Goal: Task Accomplishment & Management: Complete application form

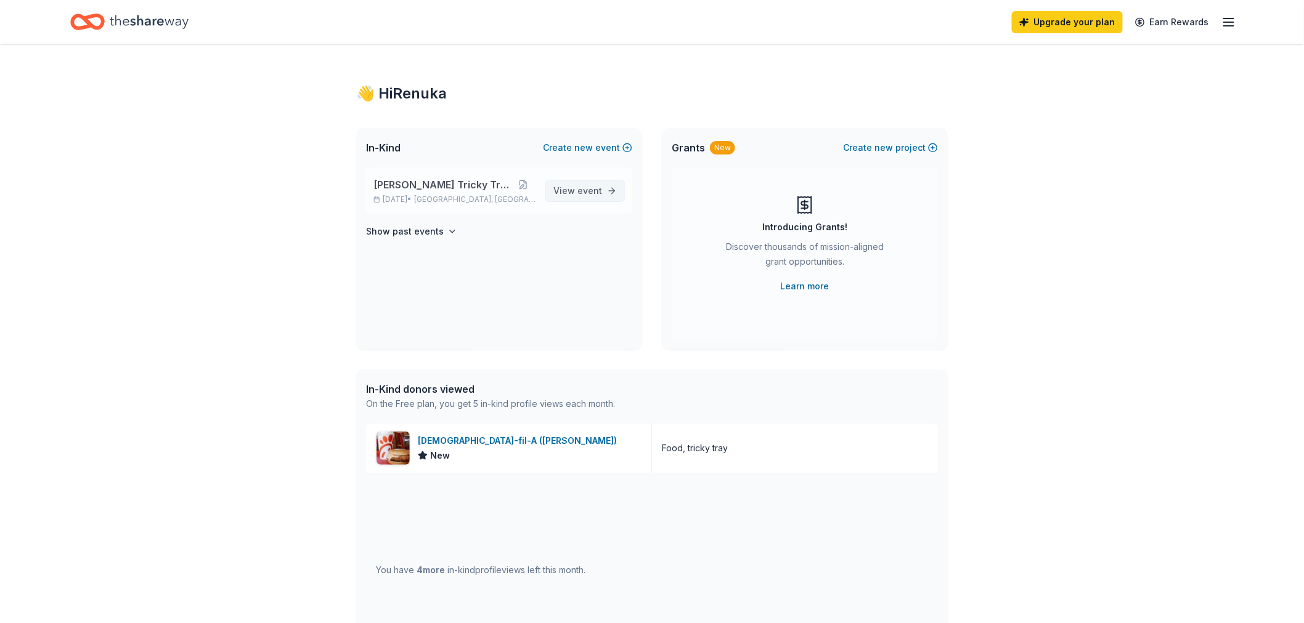
click at [595, 193] on span "event" at bounding box center [589, 190] width 25 height 10
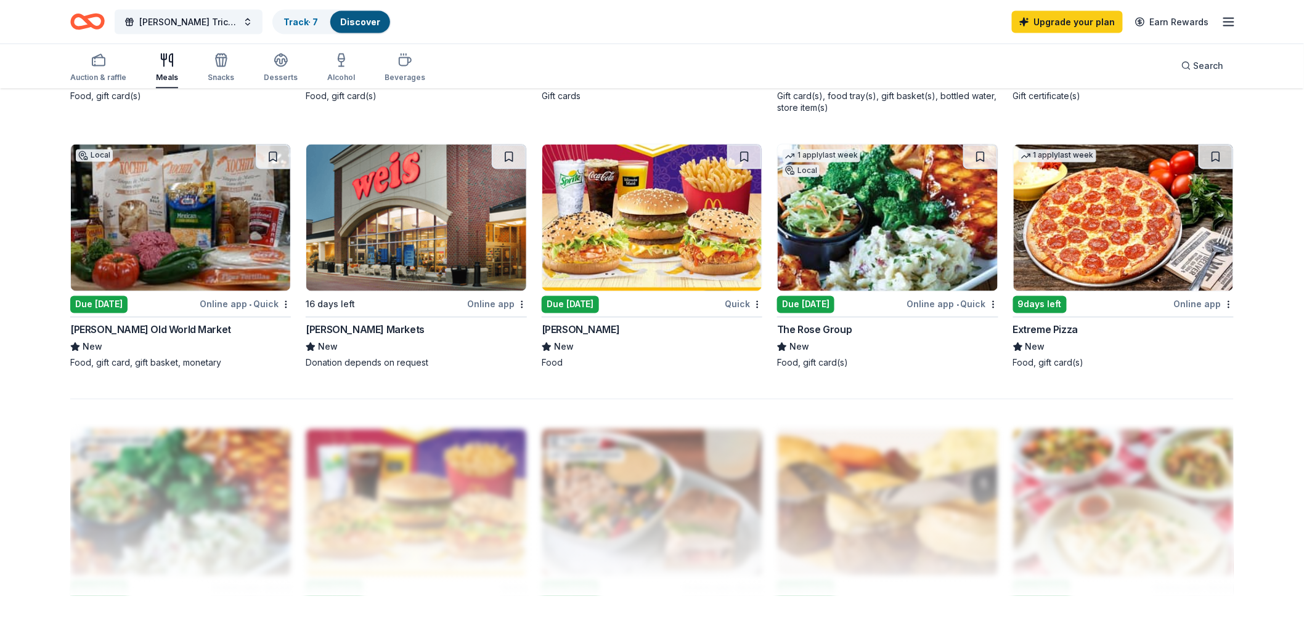
scroll to position [890, 0]
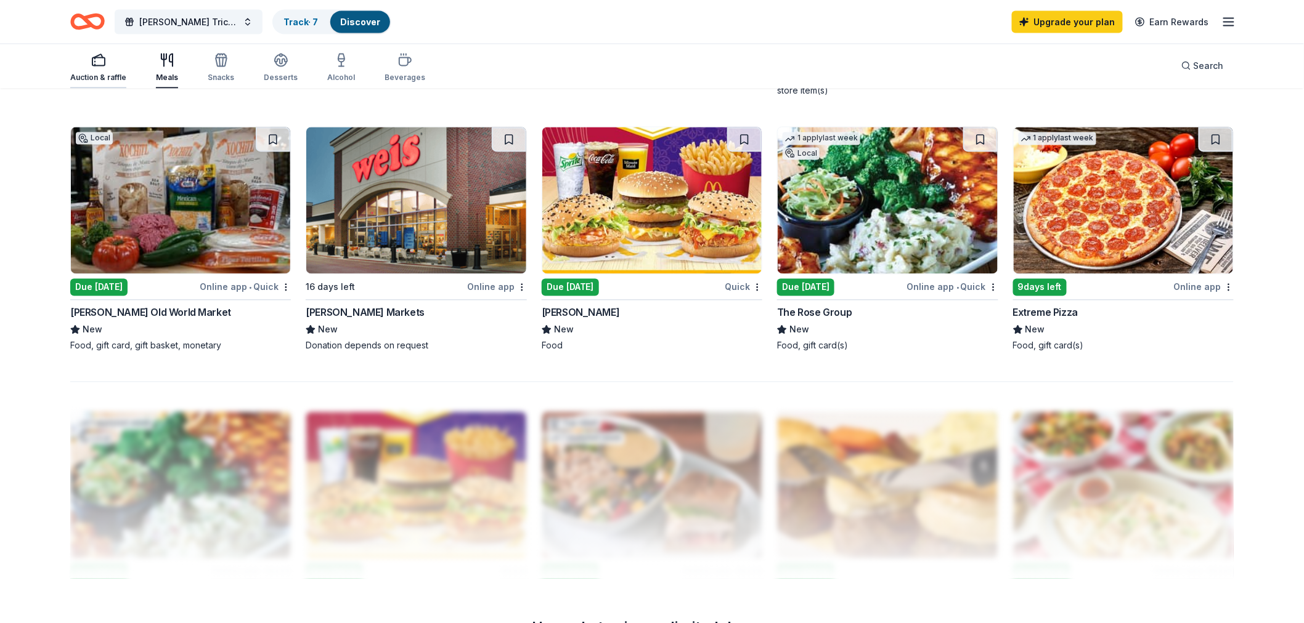
click at [95, 59] on icon "button" at bounding box center [98, 60] width 15 height 15
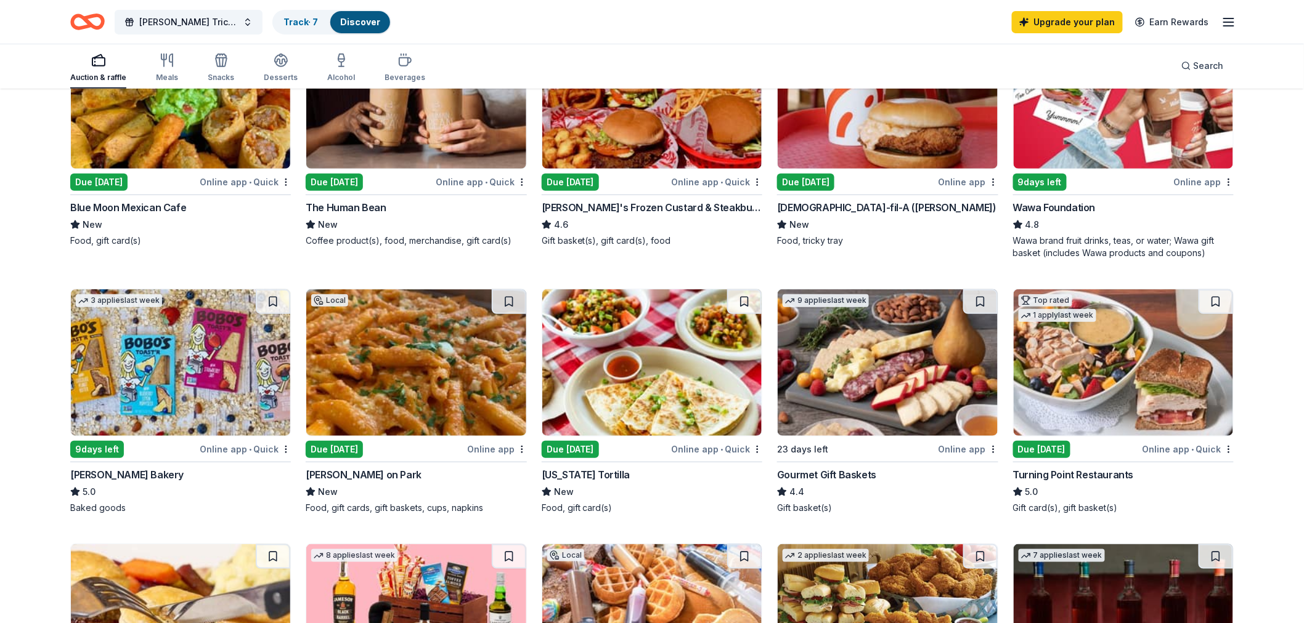
scroll to position [479, 0]
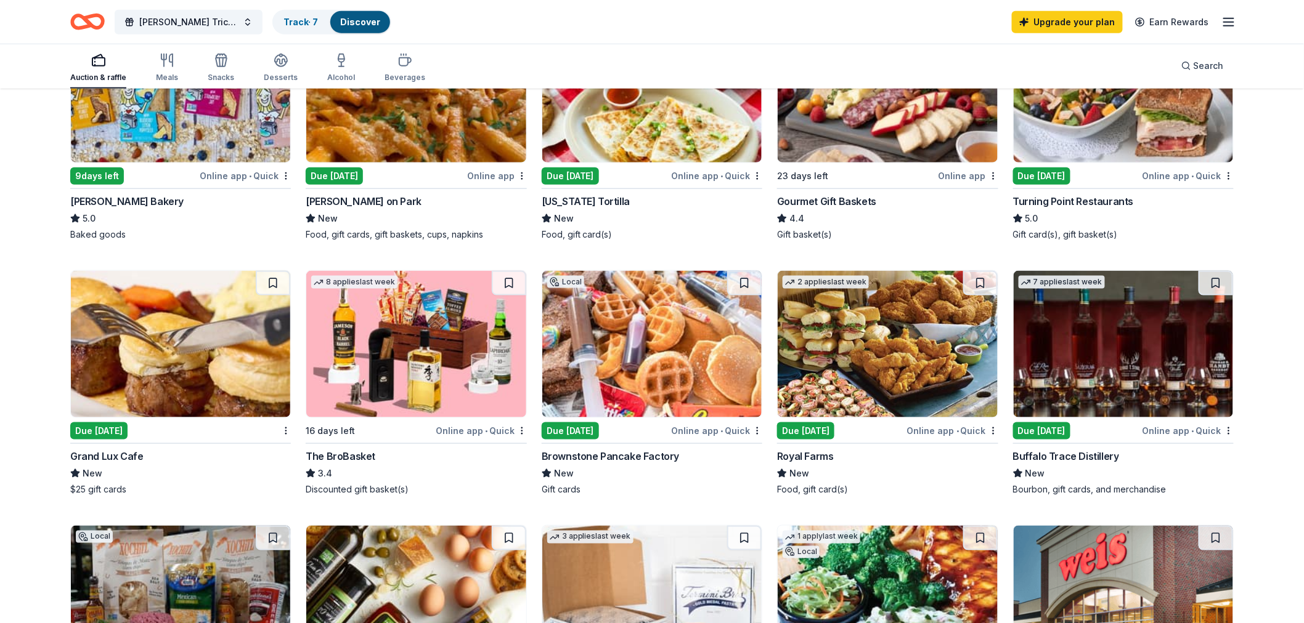
click at [1118, 386] on img at bounding box center [1122, 344] width 219 height 147
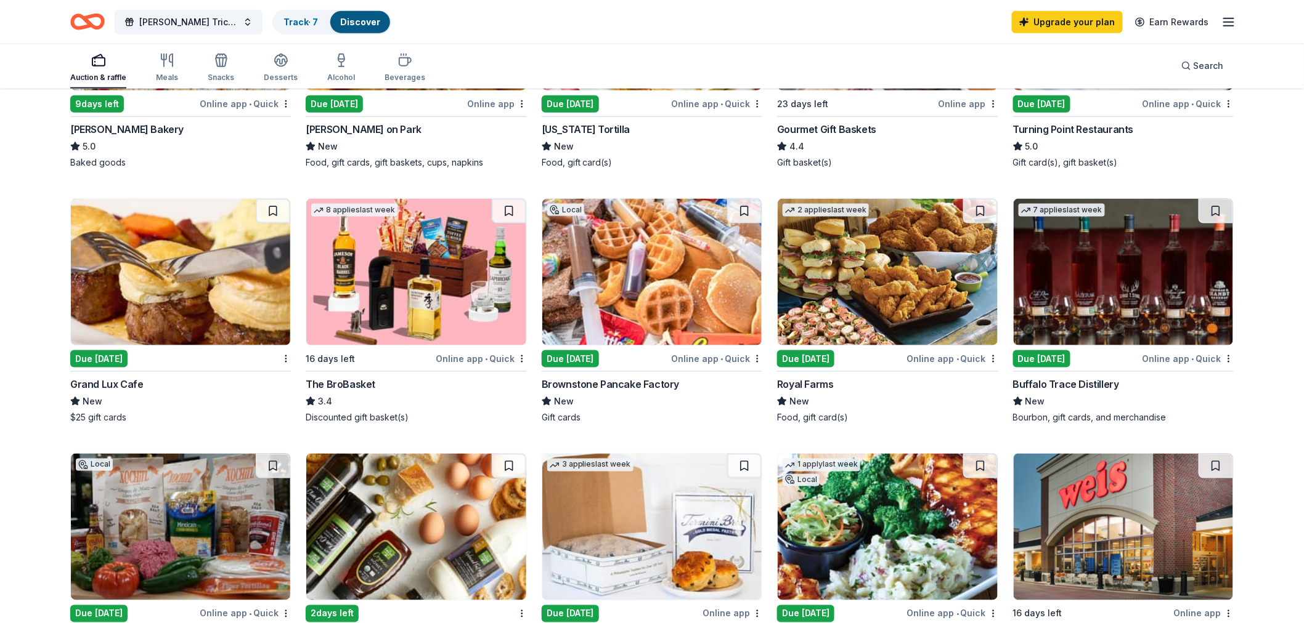
scroll to position [547, 0]
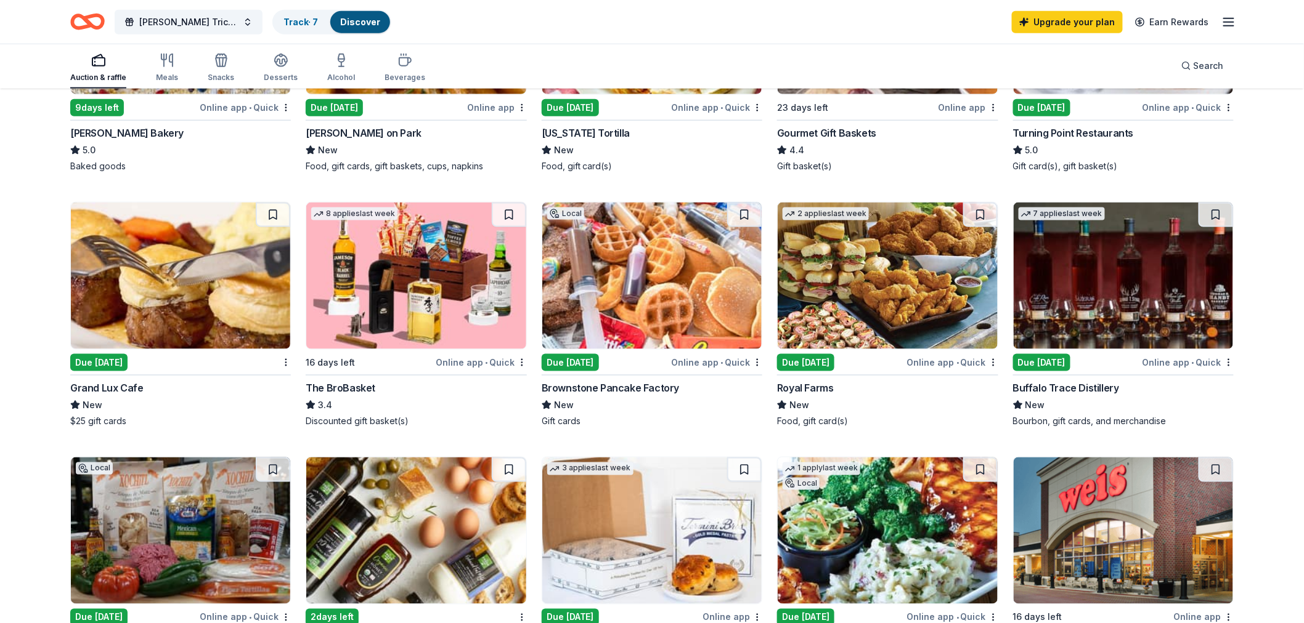
click at [426, 290] on img at bounding box center [415, 276] width 219 height 147
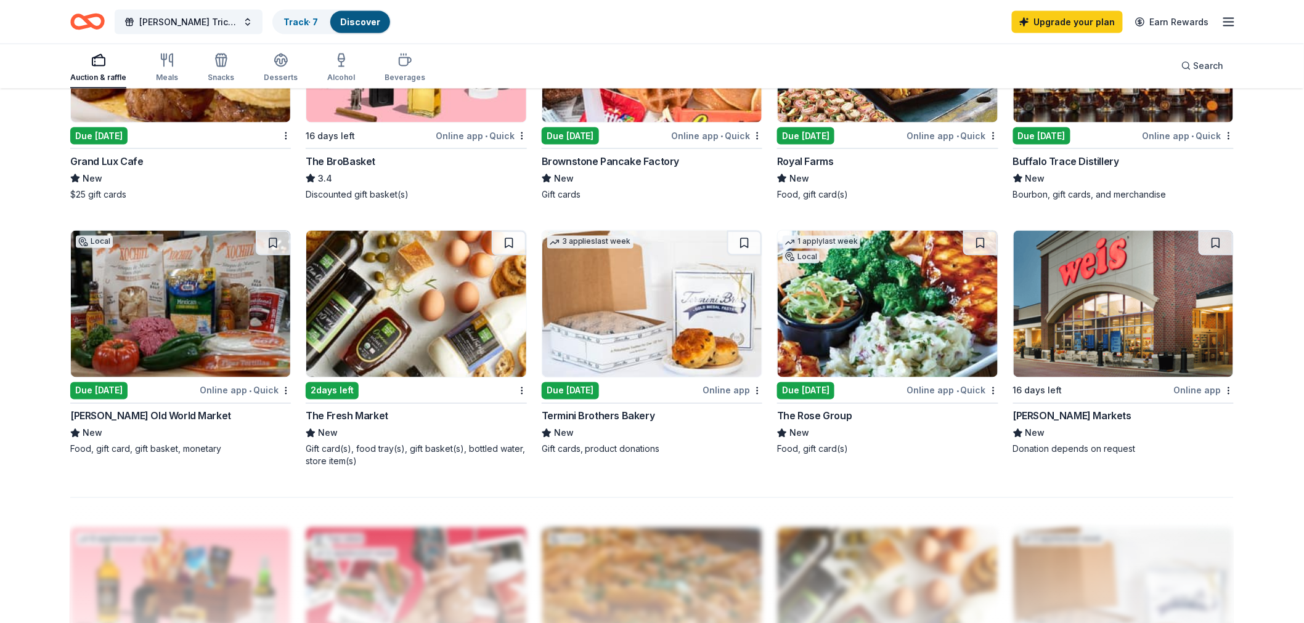
scroll to position [821, 0]
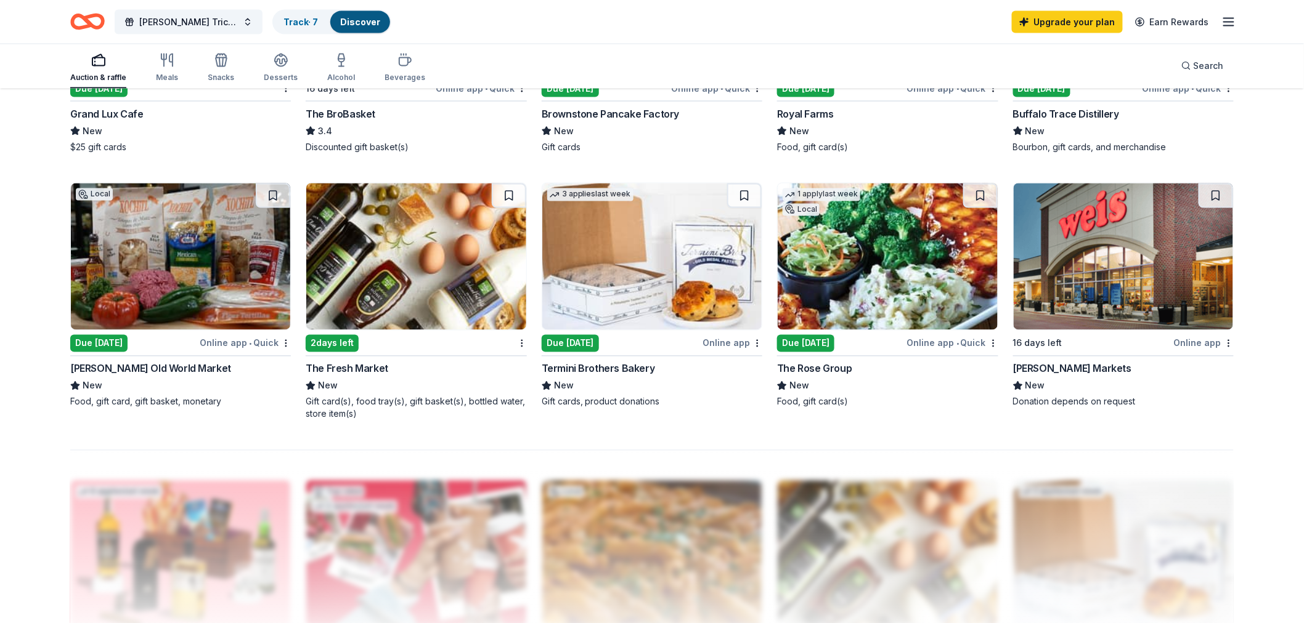
click at [389, 275] on img at bounding box center [415, 257] width 219 height 147
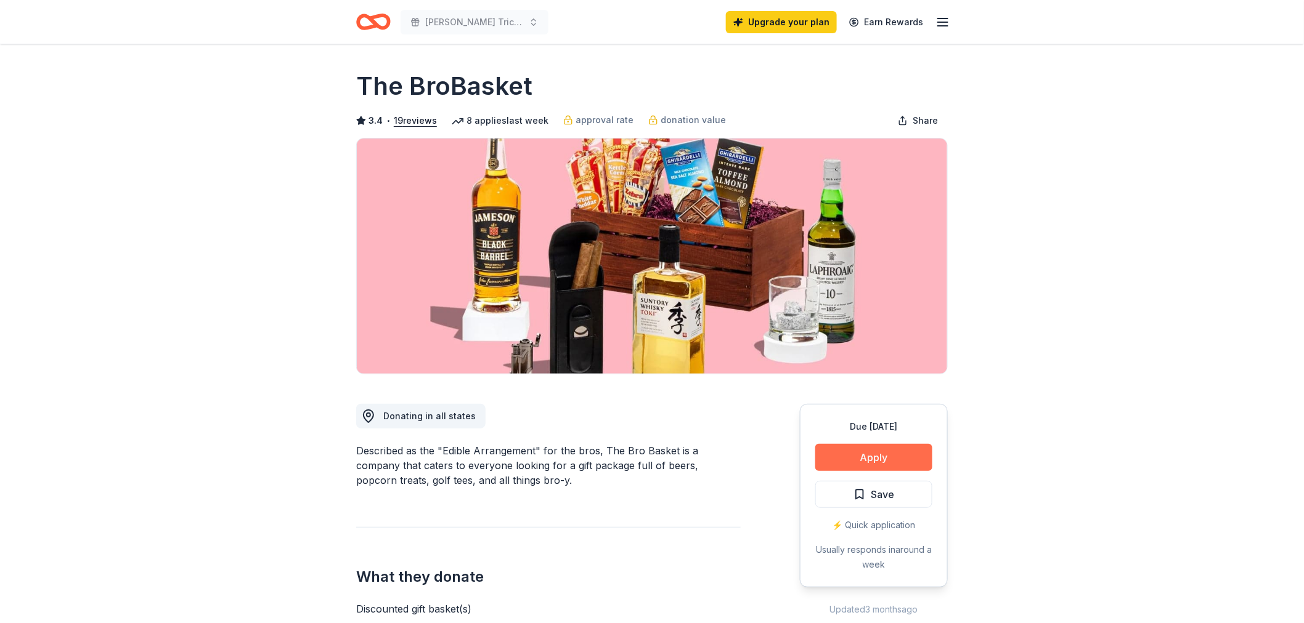
click at [880, 460] on button "Apply" at bounding box center [873, 457] width 117 height 27
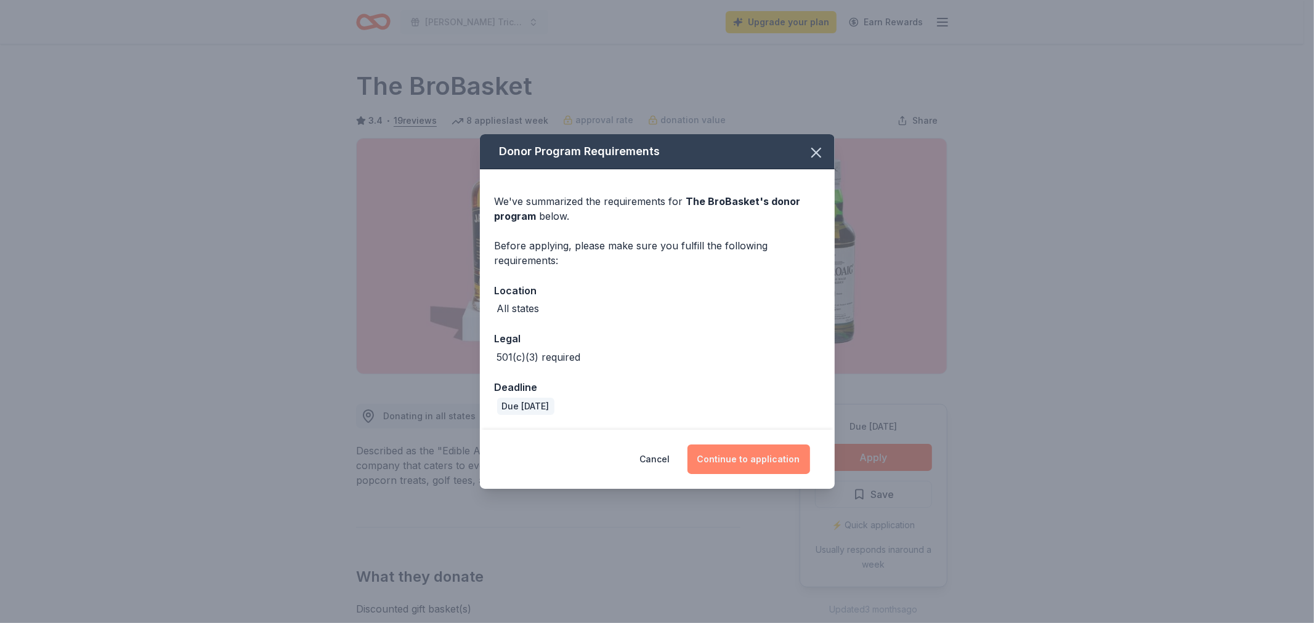
click at [768, 460] on button "Continue to application" at bounding box center [748, 460] width 123 height 30
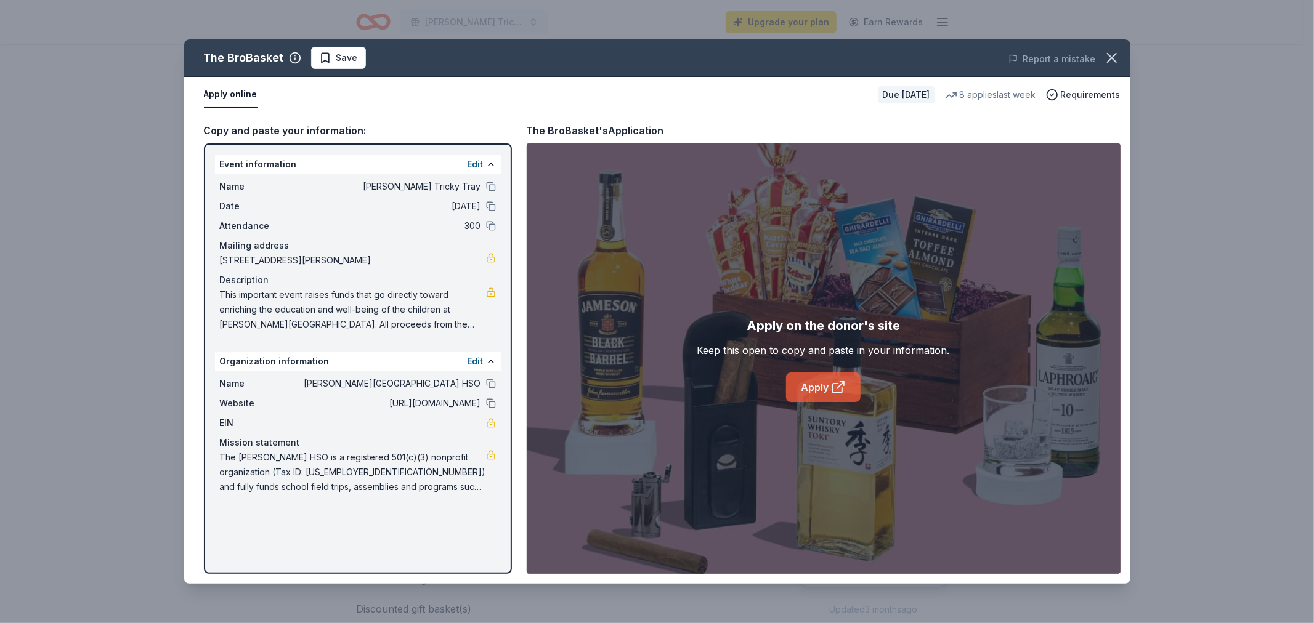
click at [838, 391] on icon at bounding box center [838, 387] width 15 height 15
click at [1111, 54] on icon "button" at bounding box center [1111, 57] width 17 height 17
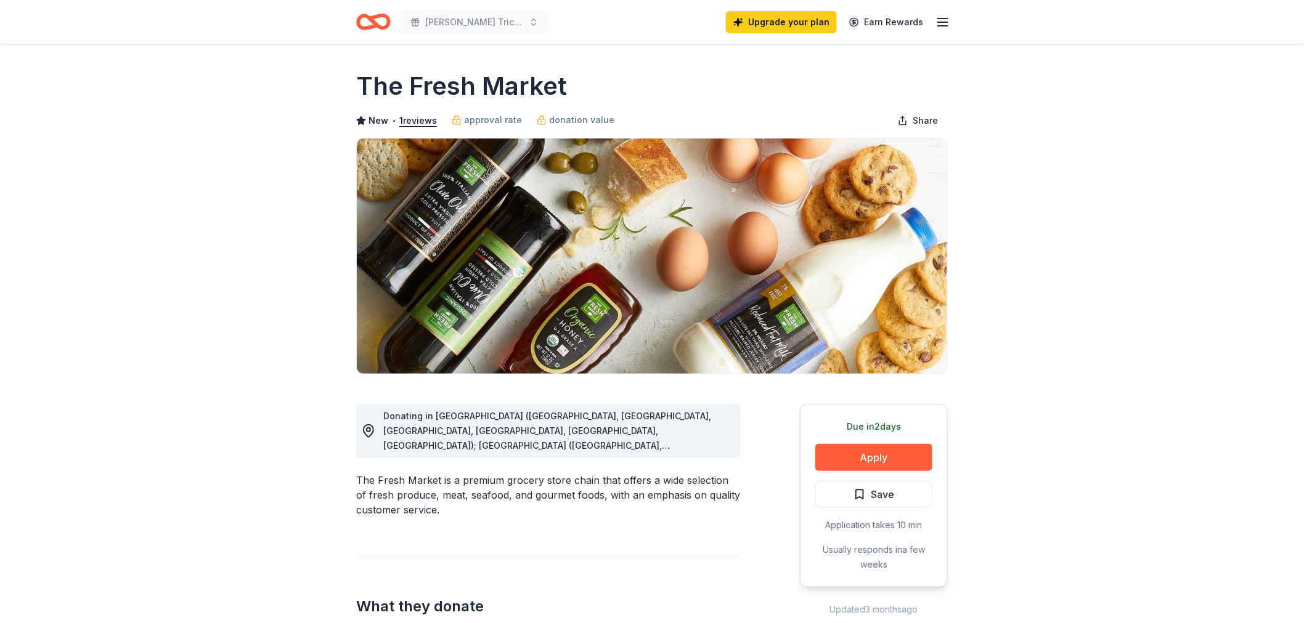
click at [699, 444] on span "Donating in [GEOGRAPHIC_DATA] ([GEOGRAPHIC_DATA], [GEOGRAPHIC_DATA], [GEOGRAPHI…" at bounding box center [556, 616] width 346 height 410
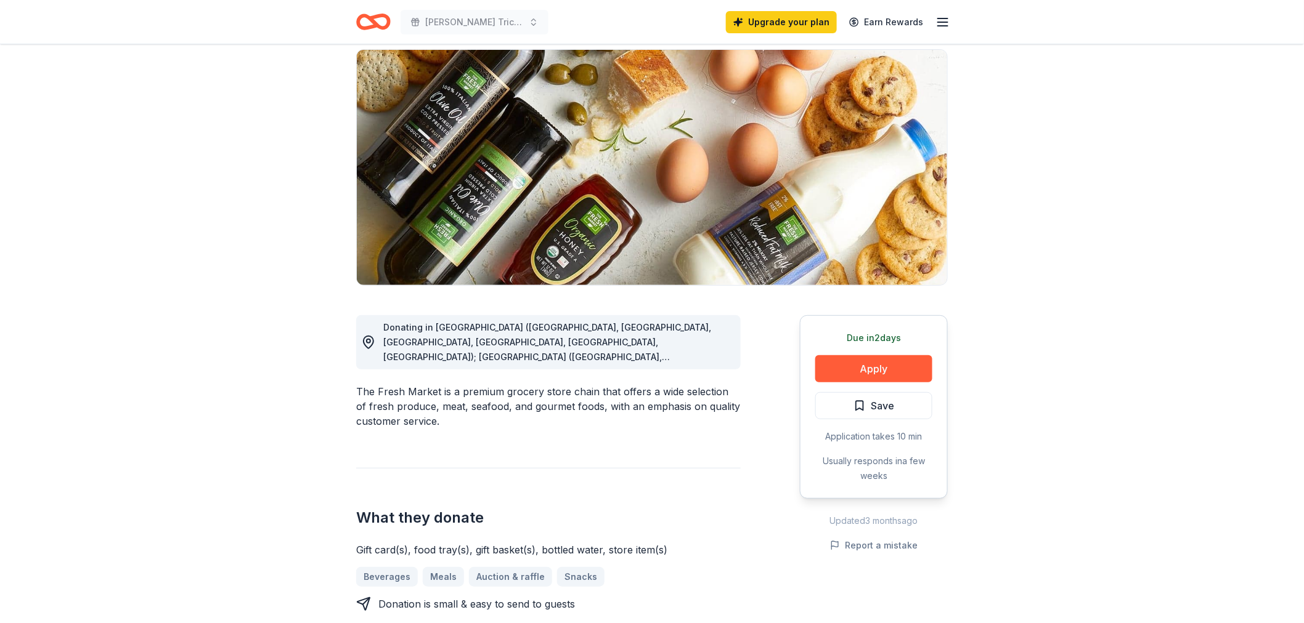
scroll to position [274, 0]
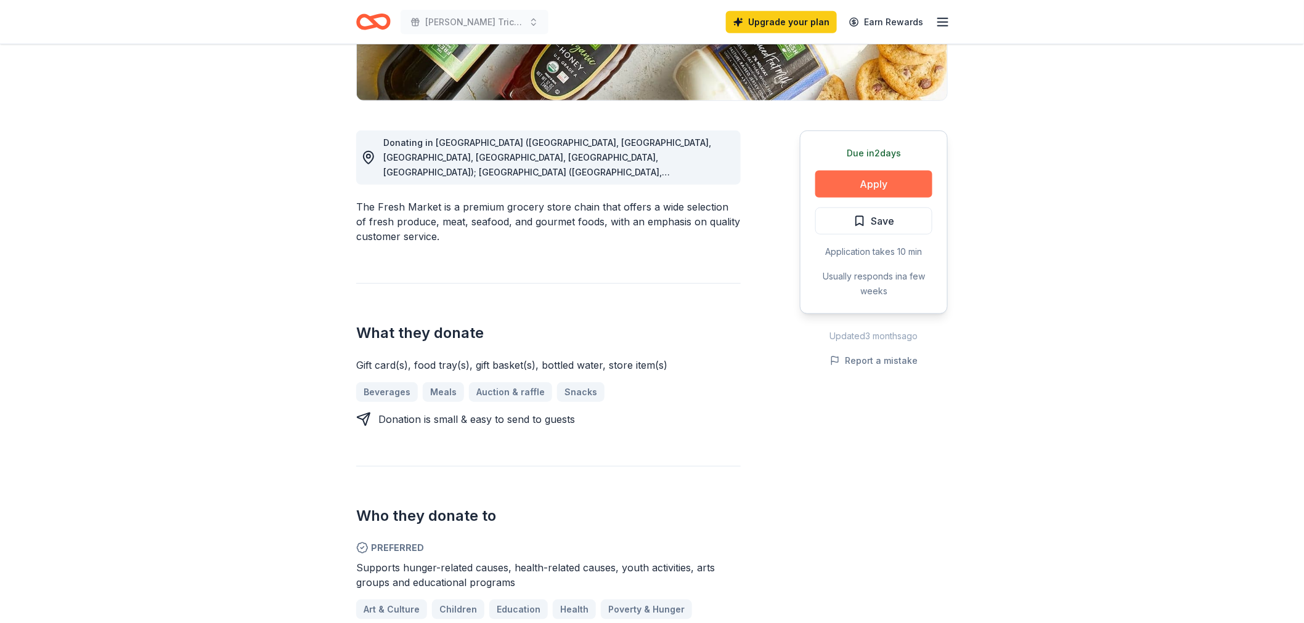
click at [891, 187] on button "Apply" at bounding box center [873, 184] width 117 height 27
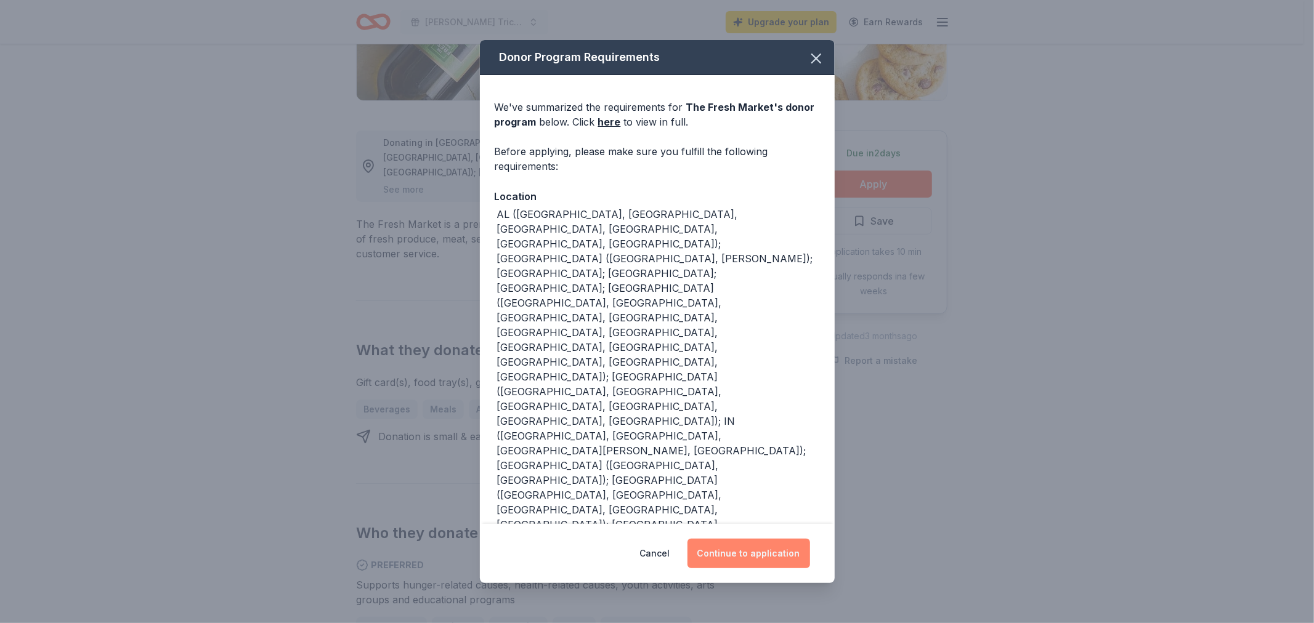
click at [742, 554] on button "Continue to application" at bounding box center [748, 554] width 123 height 30
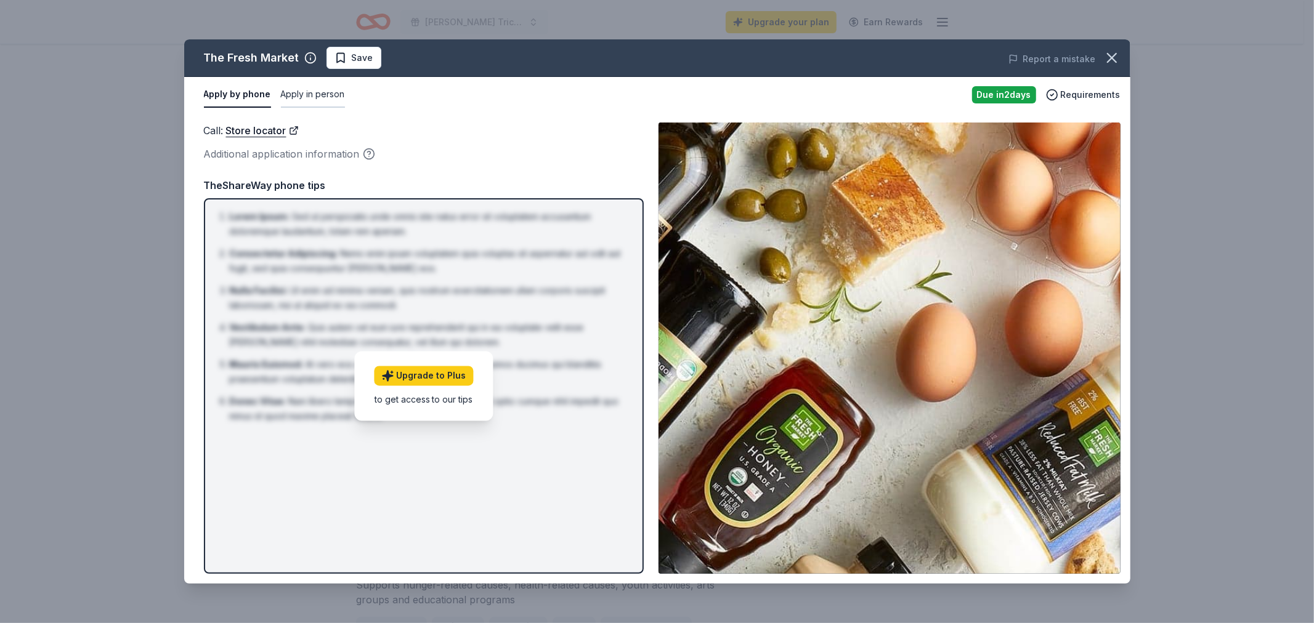
click at [333, 96] on button "Apply in person" at bounding box center [313, 95] width 64 height 26
click at [1108, 54] on icon "button" at bounding box center [1112, 58] width 9 height 9
